Goal: Check status: Check status

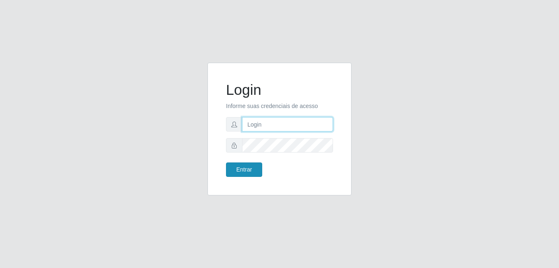
type input "raiane@B7"
click at [233, 171] on button "Entrar" at bounding box center [244, 169] width 36 height 14
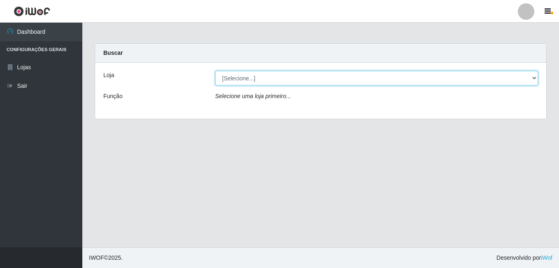
click at [248, 77] on select "[Selecione...] Bemais Supermercados - B7 Oitizeiro" at bounding box center [376, 78] width 323 height 14
select select "411"
click at [215, 71] on select "[Selecione...] Bemais Supermercados - B7 Oitizeiro" at bounding box center [376, 78] width 323 height 14
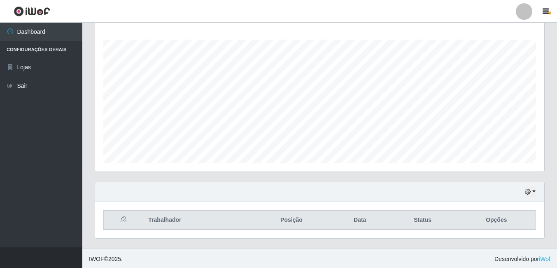
scroll to position [133, 0]
click at [534, 190] on button "button" at bounding box center [530, 190] width 12 height 9
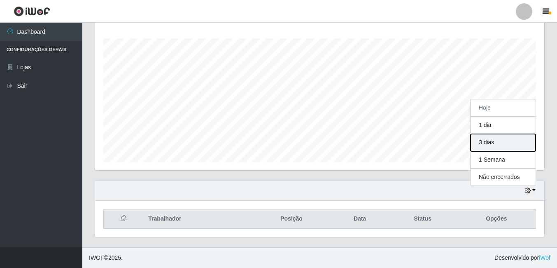
click at [497, 146] on button "3 dias" at bounding box center [502, 142] width 65 height 17
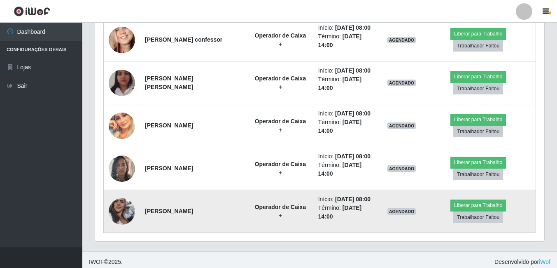
scroll to position [347, 0]
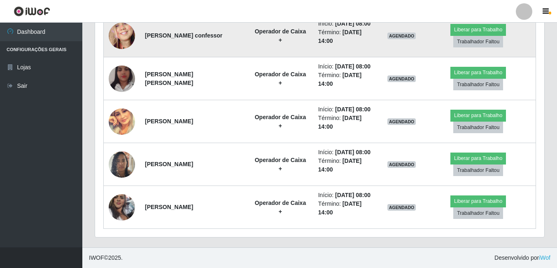
click at [115, 35] on img at bounding box center [122, 35] width 26 height 57
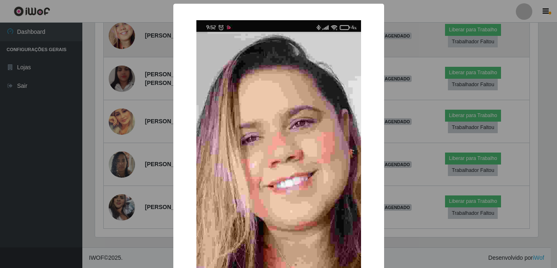
scroll to position [171, 445]
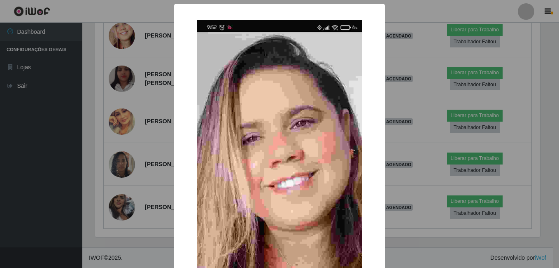
click at [128, 95] on div "× OK Cancel" at bounding box center [279, 134] width 559 height 268
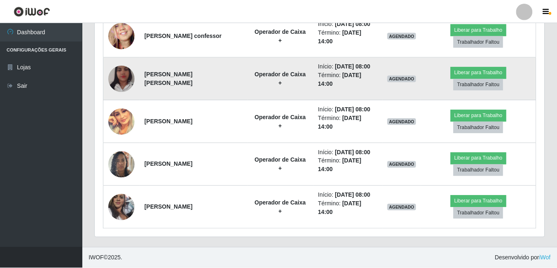
scroll to position [171, 449]
click at [119, 78] on img at bounding box center [122, 78] width 26 height 47
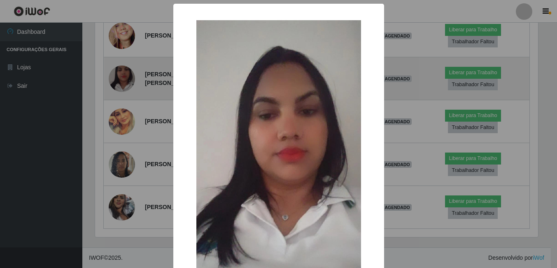
scroll to position [171, 445]
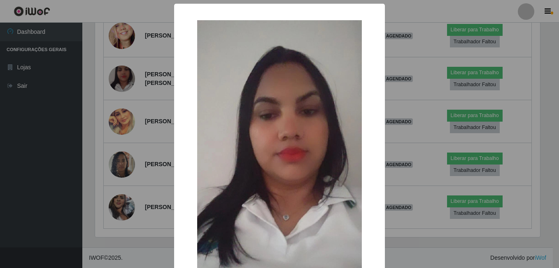
click at [128, 100] on div "× OK Cancel" at bounding box center [279, 134] width 559 height 268
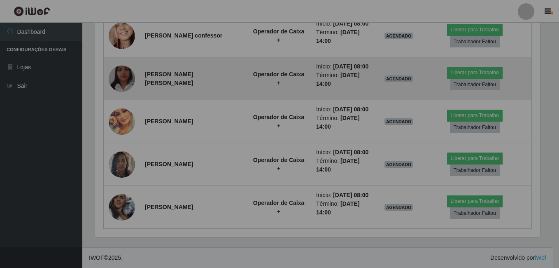
scroll to position [171, 449]
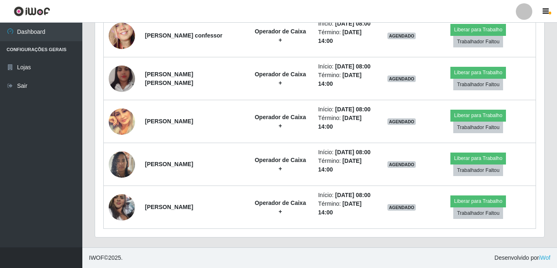
click at [95, 113] on div "Hoje 1 dia 3 dias 1 Semana Não encerrados Trabalhador Posição Data Status Opçõe…" at bounding box center [319, 106] width 462 height 281
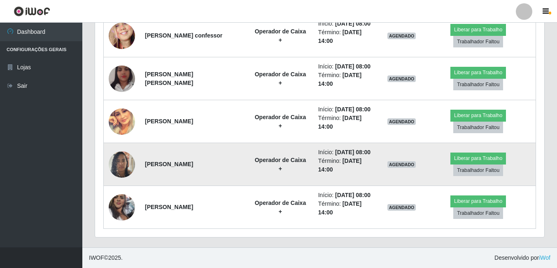
click at [128, 168] on img at bounding box center [122, 164] width 26 height 35
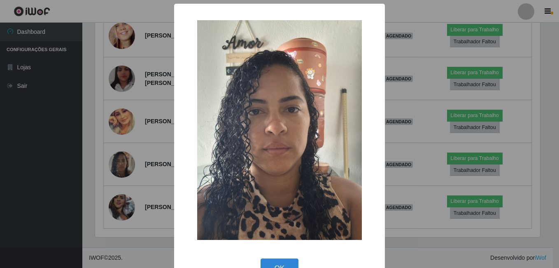
click at [135, 165] on div "× OK Cancel" at bounding box center [279, 134] width 559 height 268
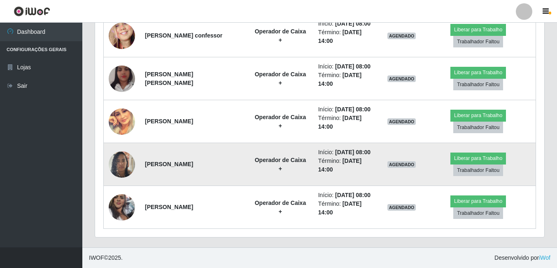
scroll to position [171, 449]
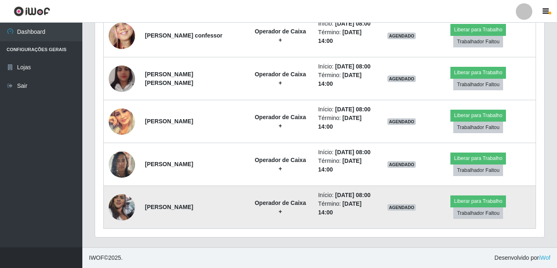
click at [121, 200] on img at bounding box center [122, 207] width 26 height 47
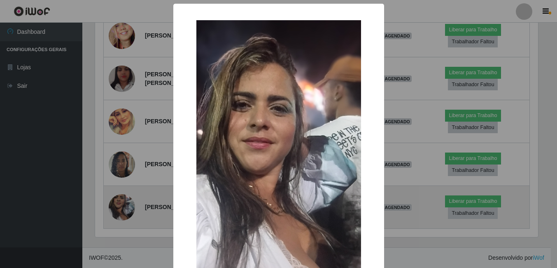
scroll to position [171, 445]
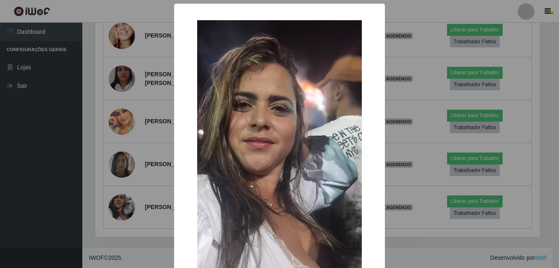
click at [138, 177] on div "× OK Cancel" at bounding box center [279, 134] width 559 height 268
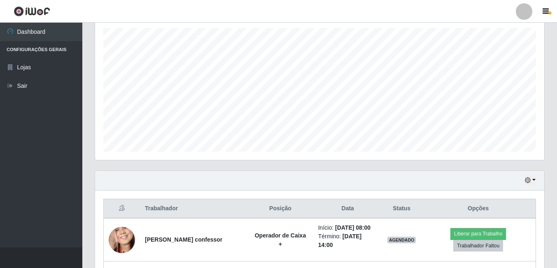
scroll to position [141, 0]
